Goal: Check status

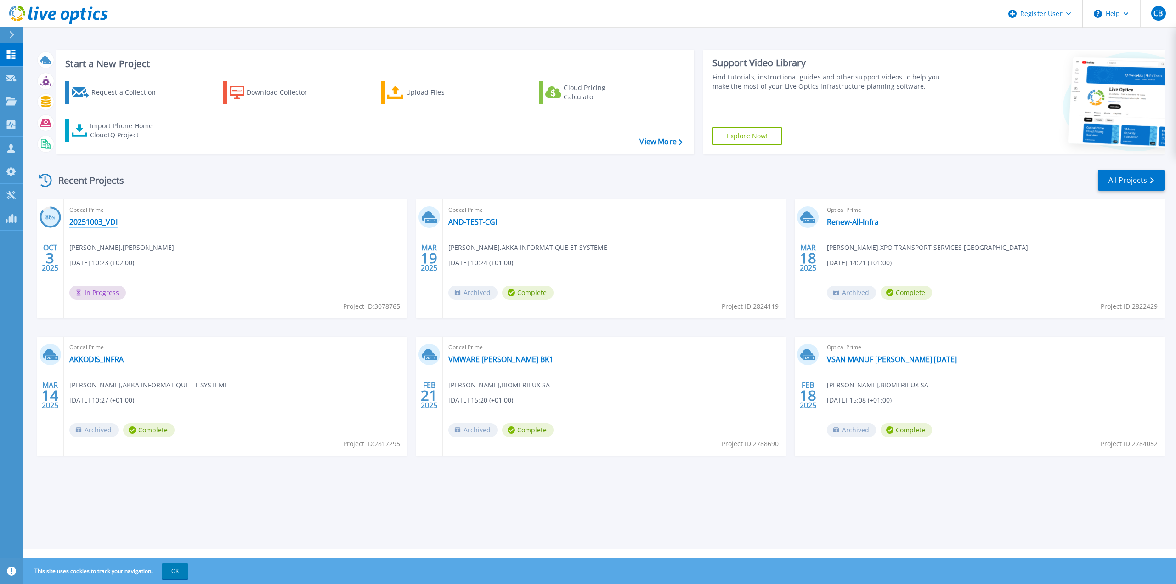
click at [105, 219] on link "20251003_VDI" at bounding box center [93, 221] width 48 height 9
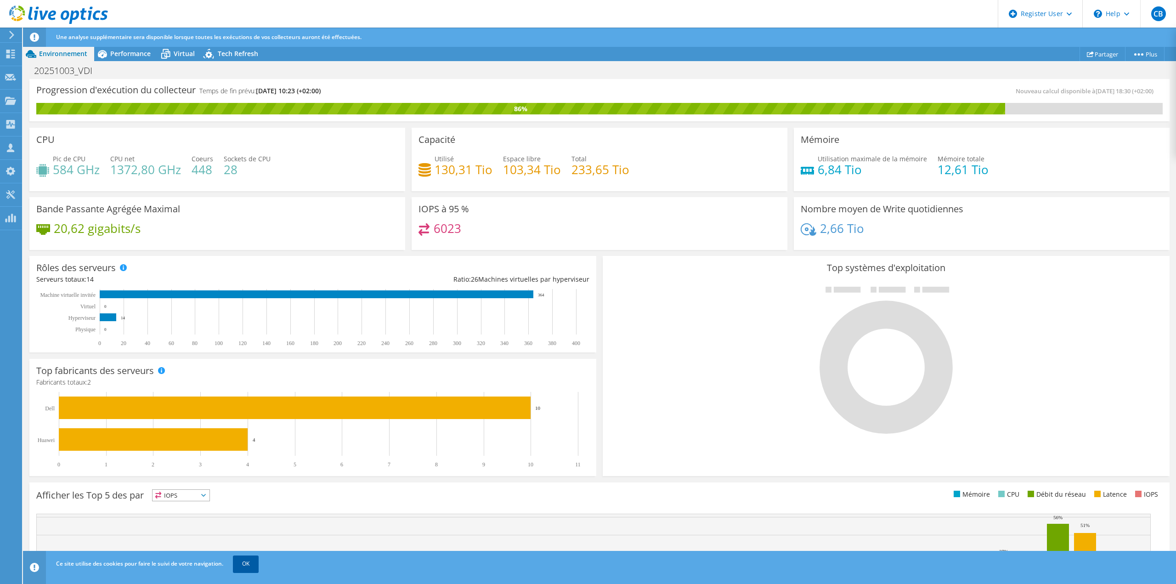
click at [255, 561] on link "OK" at bounding box center [246, 563] width 26 height 17
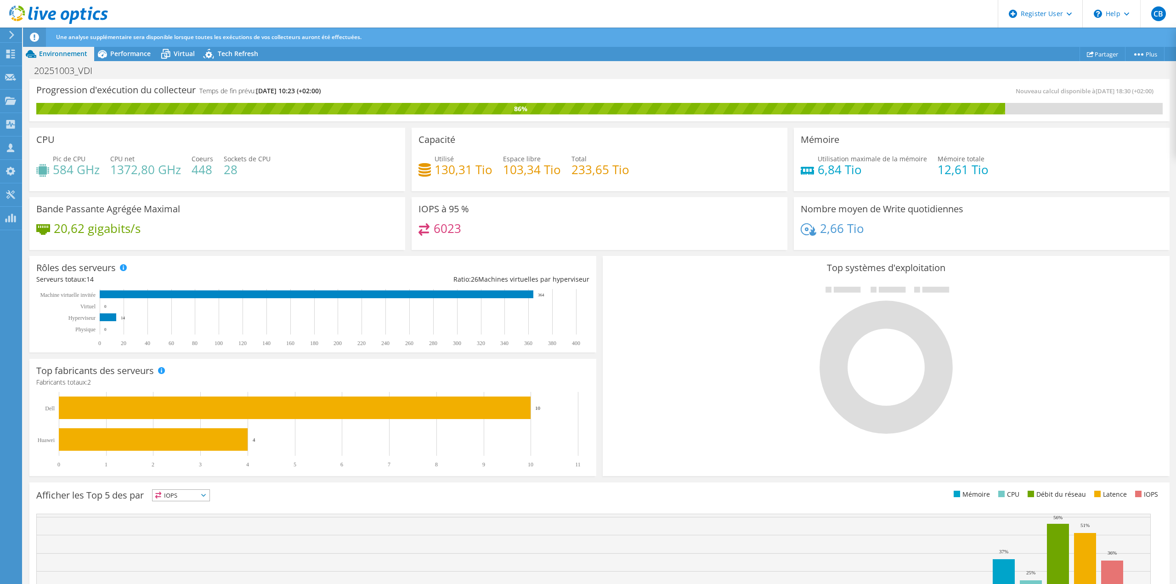
drag, startPoint x: 740, startPoint y: 14, endPoint x: 710, endPoint y: 13, distance: 30.8
click at [710, 13] on header "CB Utilisateur Dell [PERSON_NAME] [PERSON_NAME][EMAIL_ADDRESS][PERSON_NAME][DOM…" at bounding box center [588, 14] width 1176 height 28
